Goal: Navigation & Orientation: Go to known website

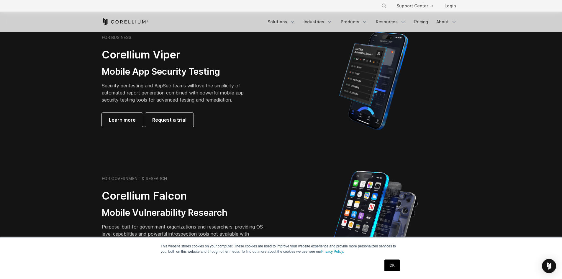
scroll to position [88, 0]
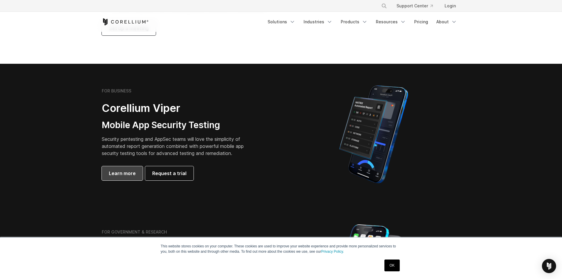
click at [120, 173] on span "Learn more" at bounding box center [122, 173] width 27 height 7
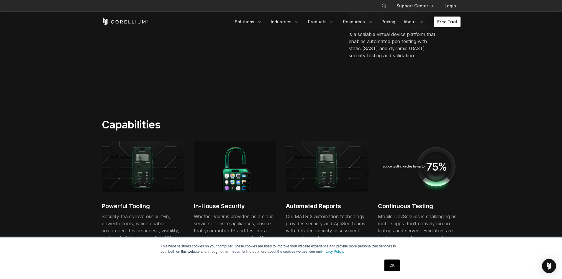
scroll to position [265, 0]
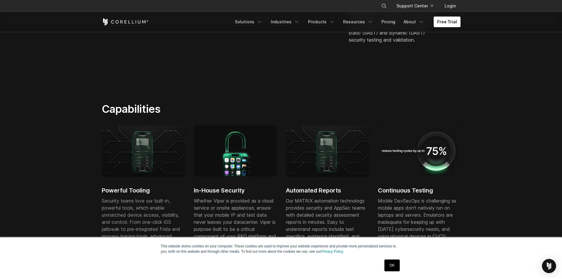
click at [397, 269] on link "OK" at bounding box center [391, 265] width 15 height 12
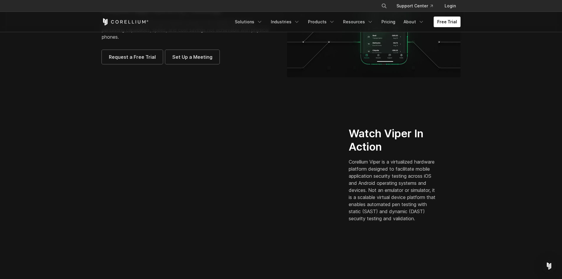
scroll to position [0, 0]
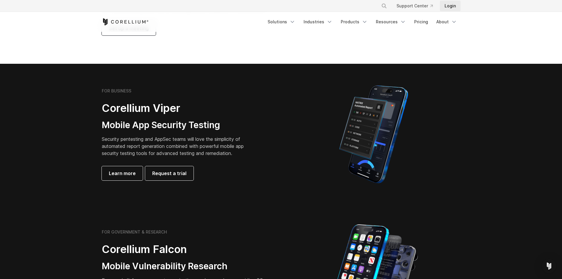
click at [448, 8] on link "Login" at bounding box center [450, 6] width 21 height 11
